Goal: Task Accomplishment & Management: Use online tool/utility

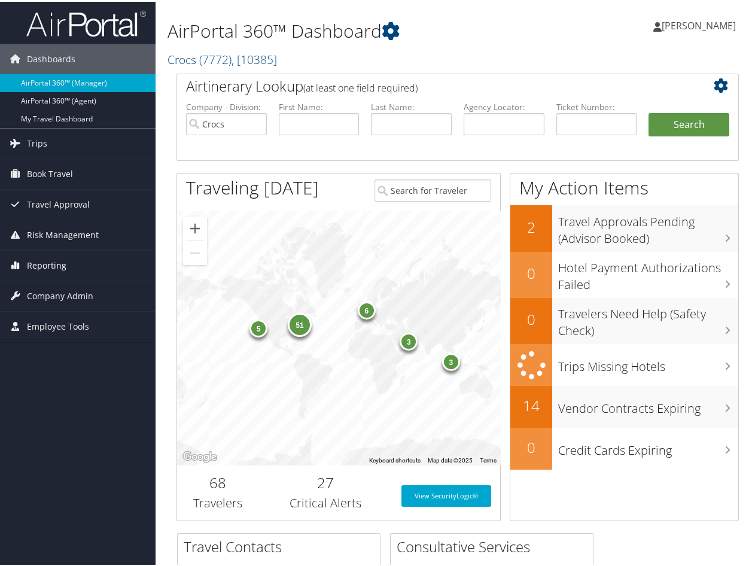
click at [54, 257] on span "Reporting" at bounding box center [46, 264] width 39 height 30
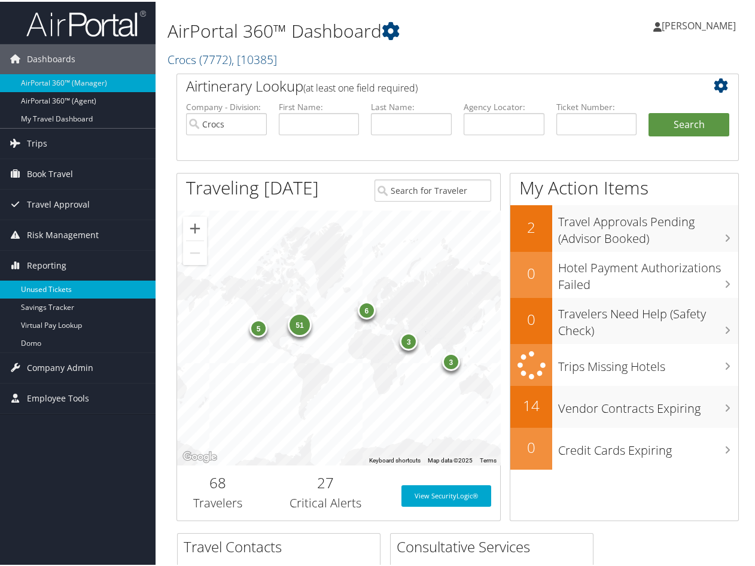
click at [32, 283] on link "Unused Tickets" at bounding box center [77, 288] width 155 height 18
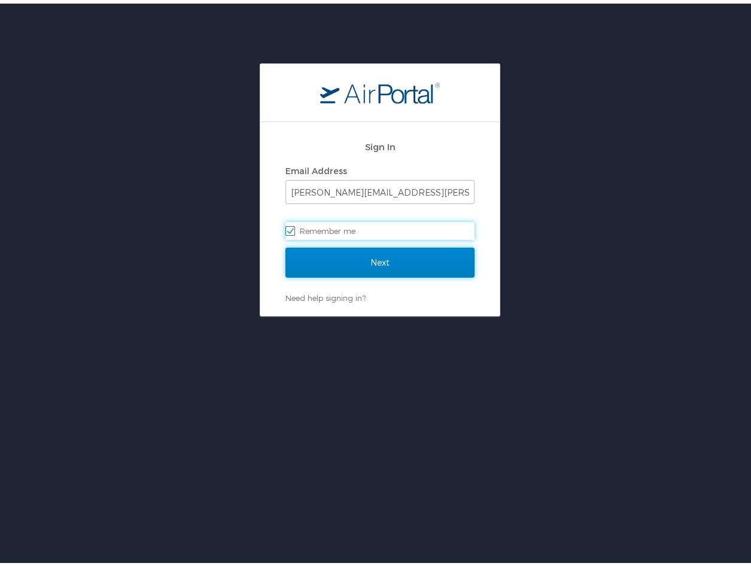
click at [414, 254] on input "Next" at bounding box center [379, 259] width 189 height 30
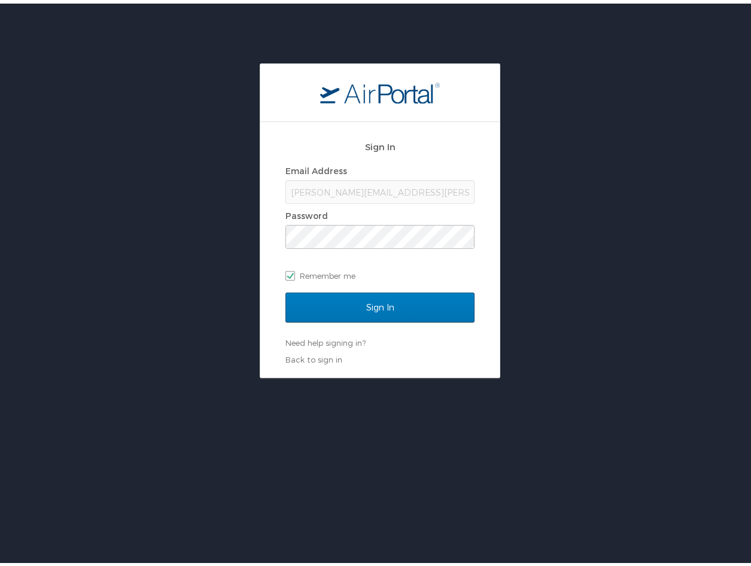
click at [431, 284] on div "Sign In Email Address sharonica.roby@cbtravel.com Password Remember me" at bounding box center [379, 210] width 189 height 160
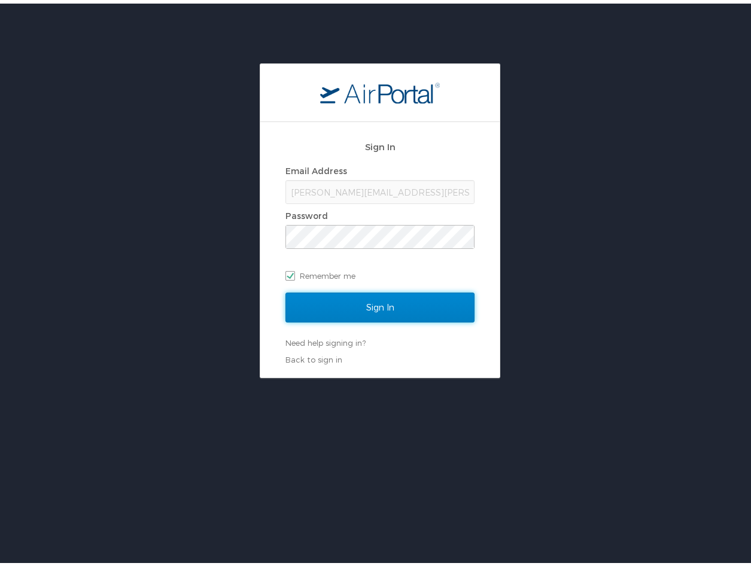
click at [425, 307] on input "Sign In" at bounding box center [379, 304] width 189 height 30
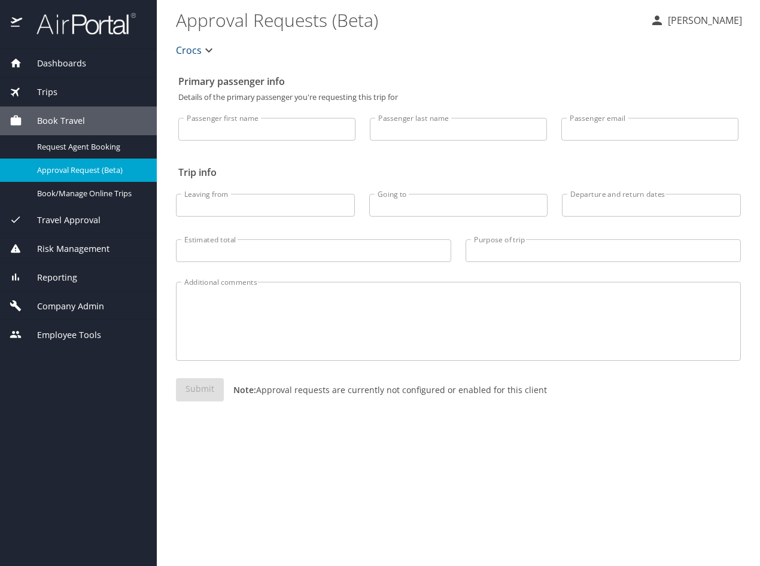
click at [306, 211] on input "Leaving from" at bounding box center [265, 205] width 179 height 23
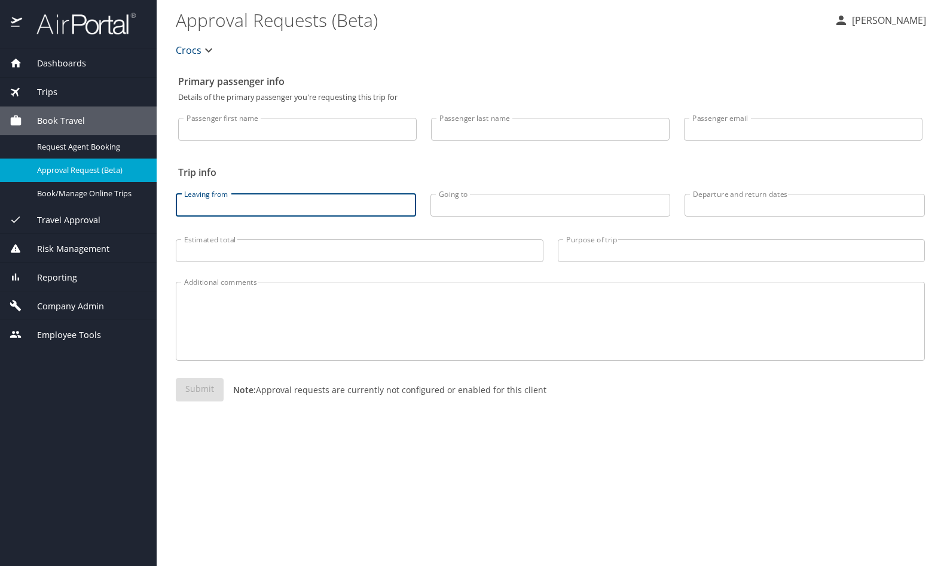
click at [56, 275] on span "Reporting" at bounding box center [49, 277] width 55 height 13
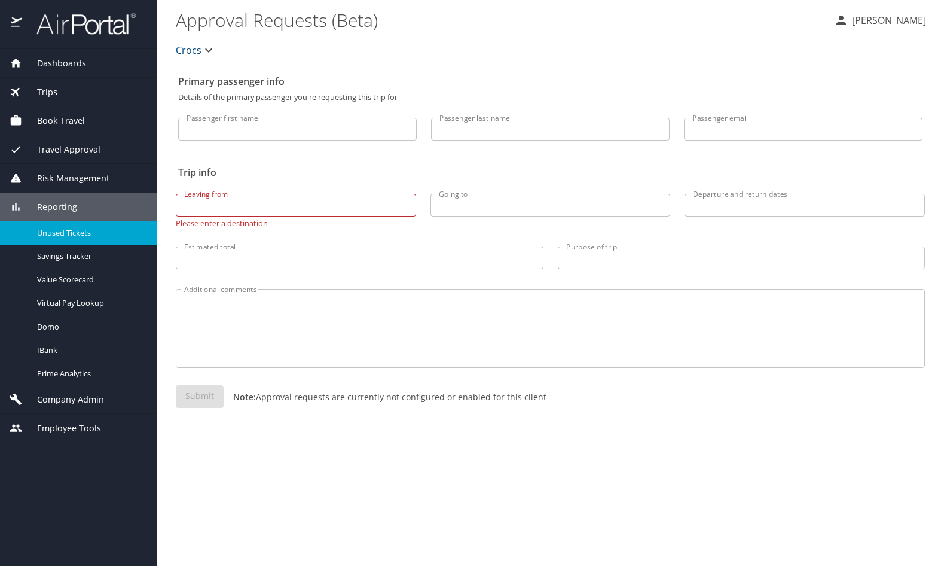
click at [74, 230] on span "Unused Tickets" at bounding box center [89, 232] width 105 height 11
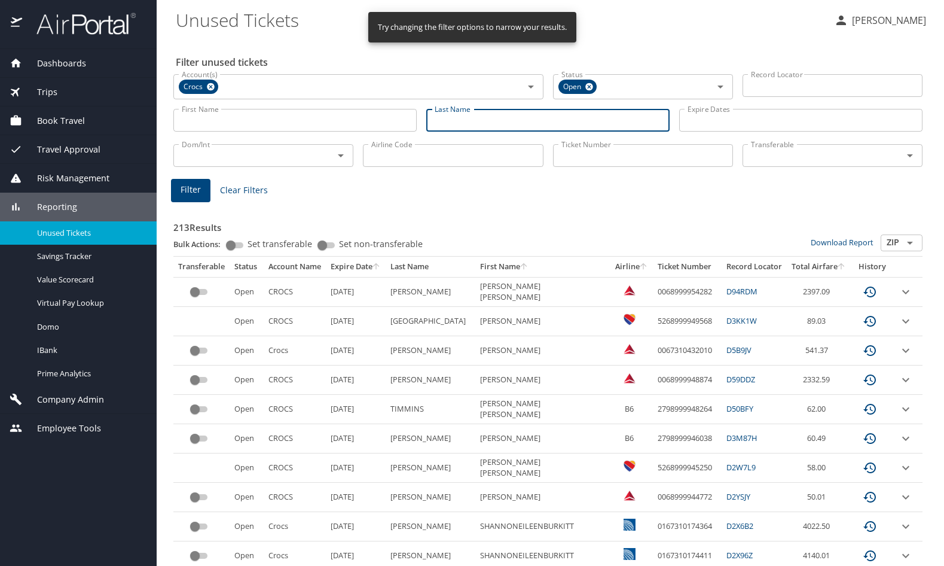
click at [478, 121] on input "Last Name" at bounding box center [547, 120] width 243 height 23
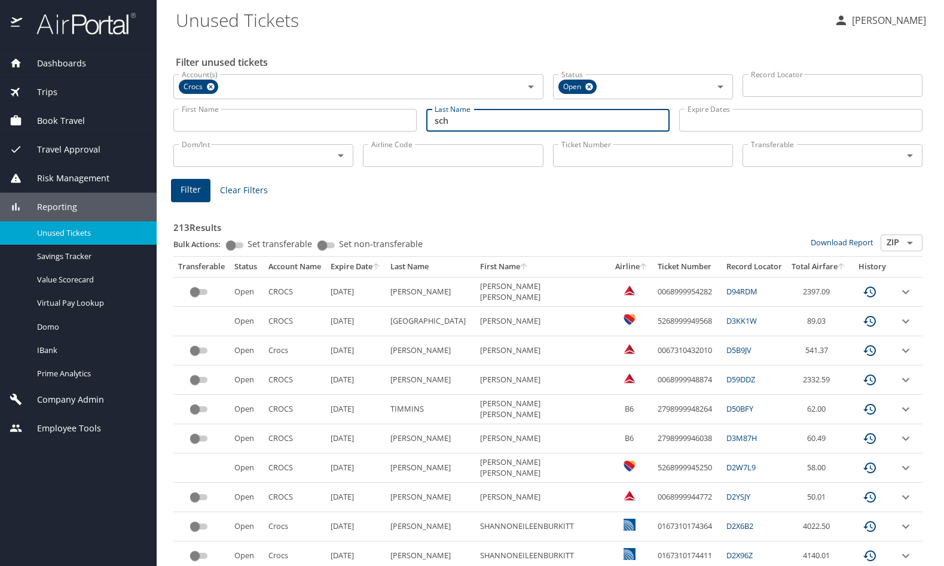
type input "schneider"
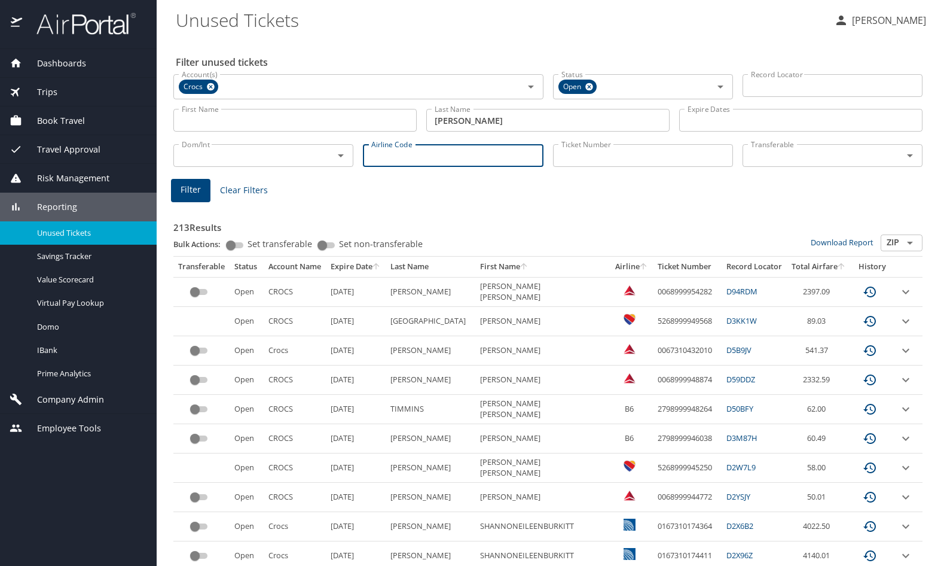
click at [480, 155] on input "Airline Code" at bounding box center [453, 155] width 180 height 23
type input "aa"
click at [185, 190] on span "Filter" at bounding box center [191, 189] width 20 height 15
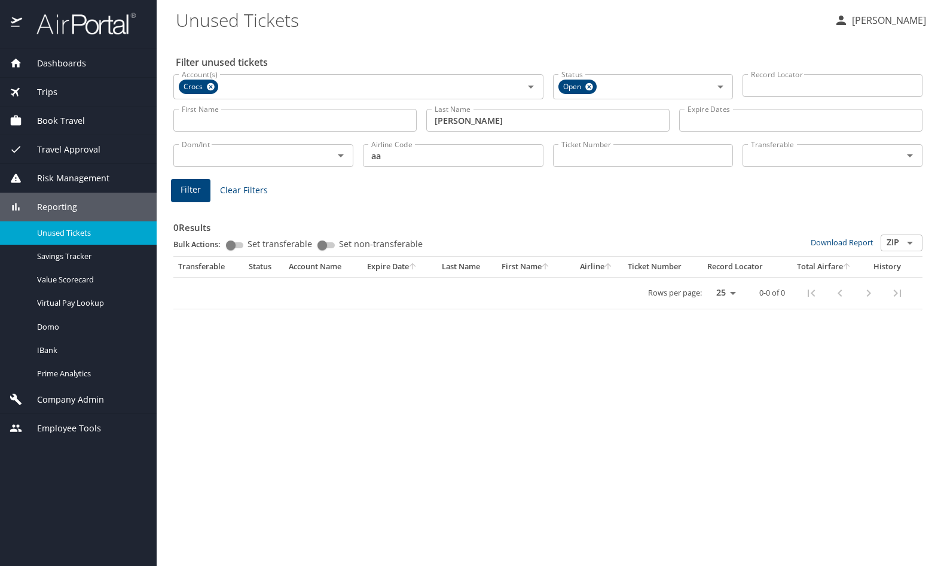
click at [510, 117] on input "schneider" at bounding box center [547, 120] width 243 height 23
click at [424, 168] on div "Airline Code aa Airline Code" at bounding box center [453, 154] width 190 height 39
click at [427, 159] on input "aa" at bounding box center [453, 155] width 180 height 23
click at [210, 85] on icon at bounding box center [211, 87] width 8 height 8
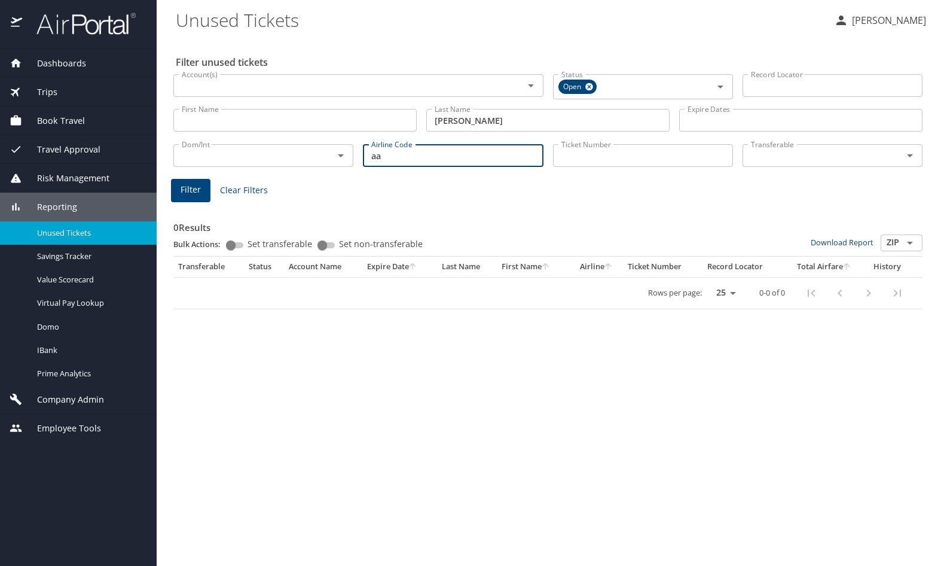
click at [185, 191] on span "Filter" at bounding box center [191, 189] width 20 height 15
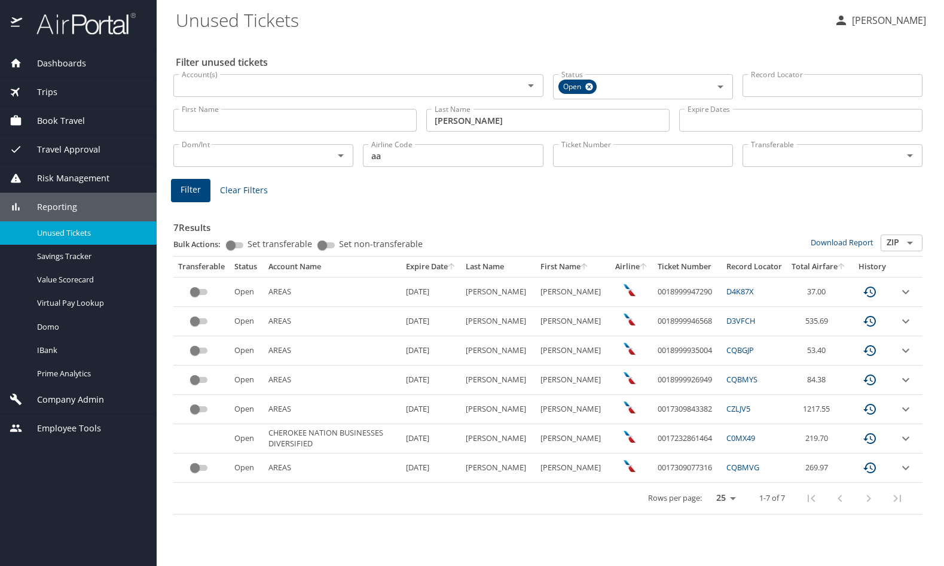
click at [759, 299] on icon "expand row" at bounding box center [906, 292] width 14 height 14
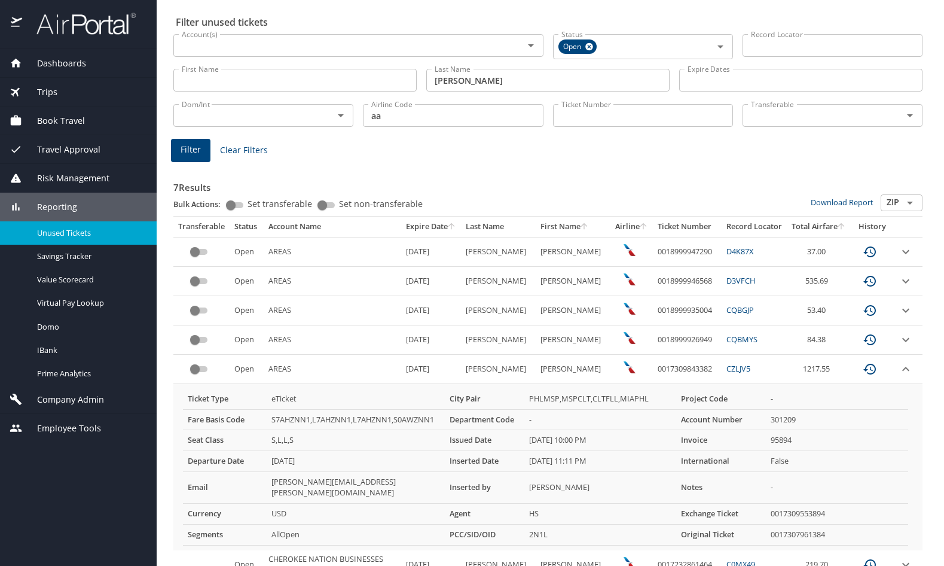
scroll to position [109, 0]
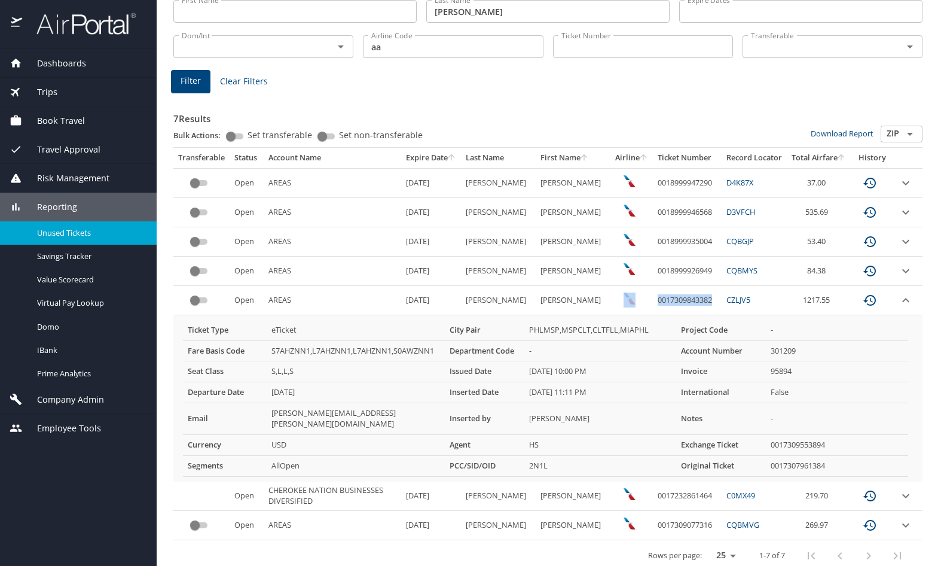
drag, startPoint x: 698, startPoint y: 297, endPoint x: 635, endPoint y: 305, distance: 63.9
click at [635, 305] on tr "Open AREAS 5/25/2026 SCHNEIDER RICHARD R 0017309843382 CZLJV5 1217.55" at bounding box center [547, 300] width 749 height 29
copy tr "0017309843382"
